Goal: Book appointment/travel/reservation

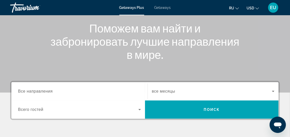
scroll to position [60, 0]
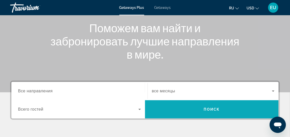
click at [187, 110] on span "Search widget" at bounding box center [212, 110] width 134 height 12
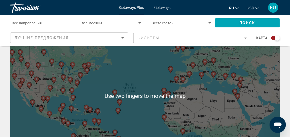
scroll to position [33, 0]
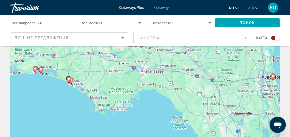
click at [41, 70] on image "Main content" at bounding box center [40, 69] width 3 height 3
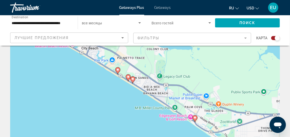
click at [119, 70] on div "To activate drag with keyboard, press Alt + Enter. Once in keyboard drag state,…" at bounding box center [145, 94] width 270 height 153
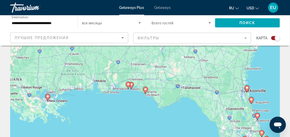
type input "**********"
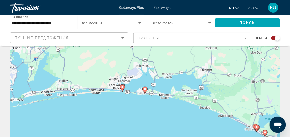
click at [144, 93] on gmp-advanced-marker "Main content" at bounding box center [145, 90] width 5 height 8
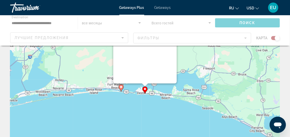
scroll to position [0, 0]
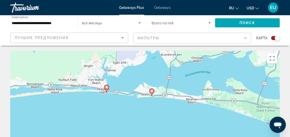
click at [152, 96] on gmp-advanced-marker "Main content" at bounding box center [152, 93] width 5 height 8
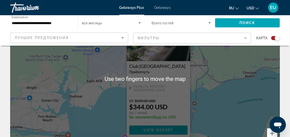
scroll to position [51, 0]
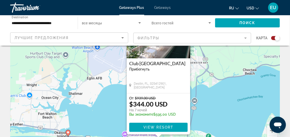
click at [164, 8] on span "Getaways" at bounding box center [163, 8] width 17 height 4
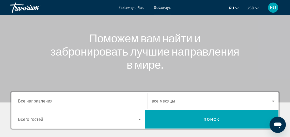
scroll to position [52, 0]
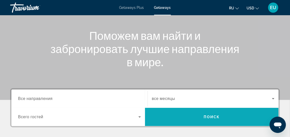
click at [182, 118] on span "Search widget" at bounding box center [212, 117] width 134 height 12
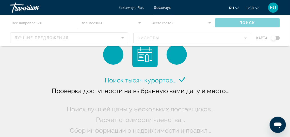
click at [276, 39] on div "Main content" at bounding box center [145, 30] width 290 height 31
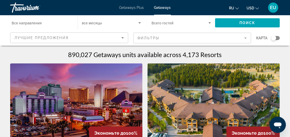
click at [275, 38] on div "Search widget" at bounding box center [274, 38] width 5 height 5
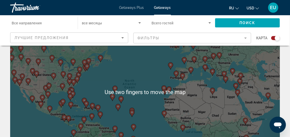
scroll to position [35, 0]
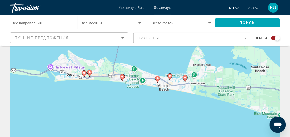
click at [86, 80] on div "To activate drag with keyboard, press Alt + Enter. Once in keyboard drag state,…" at bounding box center [145, 92] width 270 height 153
click at [85, 77] on div "To activate drag with keyboard, press Alt + Enter. Once in keyboard drag state,…" at bounding box center [145, 92] width 270 height 153
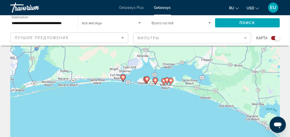
click at [147, 78] on div "To activate drag with keyboard, press Alt + Enter. Once in keyboard drag state,…" at bounding box center [145, 92] width 270 height 153
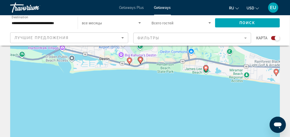
click at [130, 65] on gmp-advanced-marker "Main content" at bounding box center [129, 61] width 5 height 8
type input "**********"
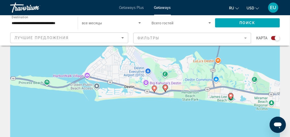
click at [154, 88] on image "Main content" at bounding box center [154, 88] width 3 height 3
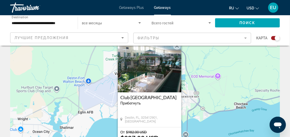
scroll to position [0, 0]
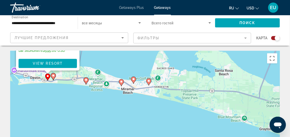
click at [86, 82] on div "To activate drag with keyboard, press Alt + Enter. Once in keyboard drag state,…" at bounding box center [145, 127] width 270 height 153
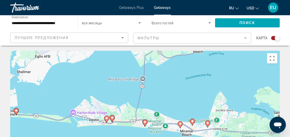
click at [146, 126] on gmp-advanced-marker "Main content" at bounding box center [145, 124] width 5 height 8
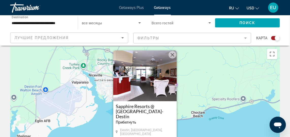
scroll to position [3, 0]
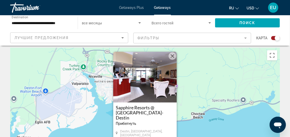
click at [152, 87] on img "Main content" at bounding box center [145, 77] width 64 height 51
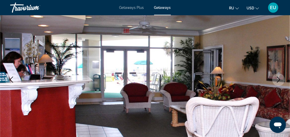
scroll to position [55, 0]
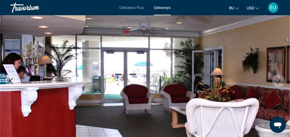
click at [278, 82] on icon "Next image" at bounding box center [279, 81] width 6 height 6
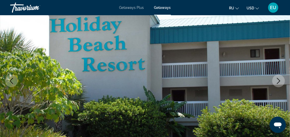
click at [279, 82] on icon "Next image" at bounding box center [279, 81] width 6 height 6
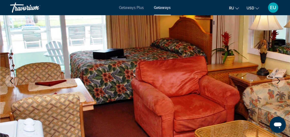
click at [279, 82] on icon "Next image" at bounding box center [278, 81] width 3 height 6
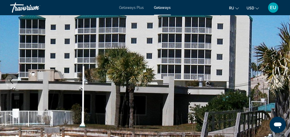
click at [278, 83] on icon "Next image" at bounding box center [279, 81] width 6 height 6
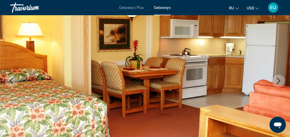
click at [281, 82] on icon "Next image" at bounding box center [279, 81] width 6 height 6
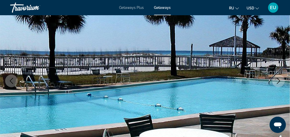
click at [279, 82] on icon "Next image" at bounding box center [279, 81] width 6 height 6
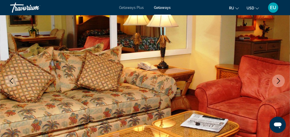
click at [278, 83] on icon "Next image" at bounding box center [278, 81] width 3 height 6
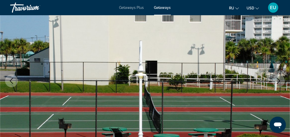
click at [277, 84] on button "Next image" at bounding box center [279, 81] width 13 height 13
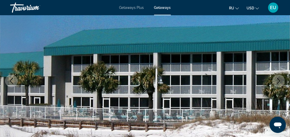
click at [278, 84] on icon "Next image" at bounding box center [279, 81] width 6 height 6
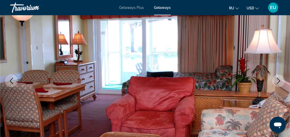
click at [278, 85] on button "Next image" at bounding box center [279, 81] width 13 height 13
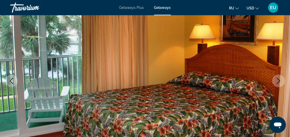
click at [279, 83] on icon "Next image" at bounding box center [279, 81] width 6 height 6
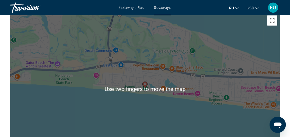
scroll to position [867, 0]
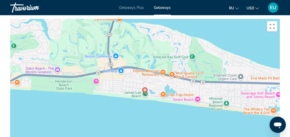
click at [257, 100] on div "To activate drag with keyboard, press Alt + Enter. Once in keyboard drag state,…" at bounding box center [145, 95] width 270 height 153
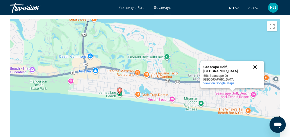
click at [258, 68] on button "Close" at bounding box center [256, 67] width 12 height 12
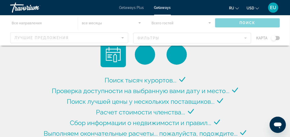
click at [275, 38] on div "Main content" at bounding box center [145, 30] width 290 height 31
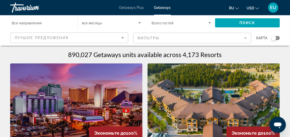
click at [276, 39] on div "Search widget" at bounding box center [276, 38] width 9 height 4
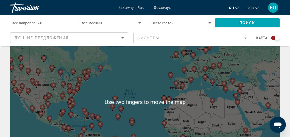
scroll to position [28, 0]
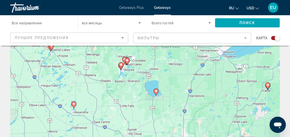
click at [157, 96] on gmp-advanced-marker "Main content" at bounding box center [156, 93] width 5 height 8
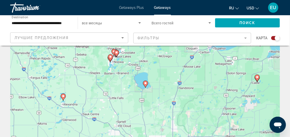
click at [146, 88] on gmp-advanced-marker "Main content" at bounding box center [145, 85] width 5 height 8
type input "**********"
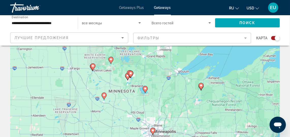
click at [145, 93] on icon "Main content" at bounding box center [145, 89] width 5 height 7
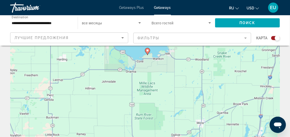
click at [148, 54] on icon "Main content" at bounding box center [147, 51] width 5 height 7
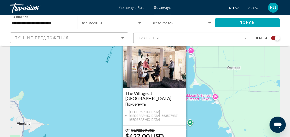
scroll to position [18, 0]
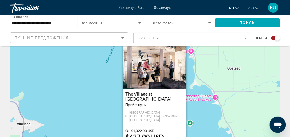
click at [166, 69] on img "Main content" at bounding box center [155, 63] width 64 height 51
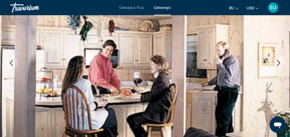
scroll to position [74, 0]
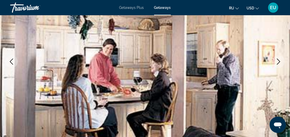
click at [280, 64] on icon "Next image" at bounding box center [279, 62] width 6 height 6
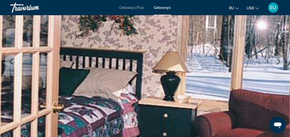
click at [279, 63] on icon "Next image" at bounding box center [279, 62] width 6 height 6
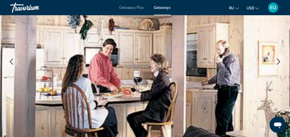
click at [277, 63] on icon "Next image" at bounding box center [279, 62] width 6 height 6
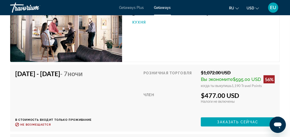
scroll to position [890, 0]
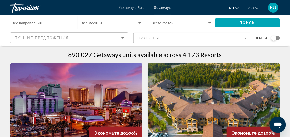
click at [275, 40] on div "Search widget" at bounding box center [274, 38] width 5 height 5
